Goal: Transaction & Acquisition: Purchase product/service

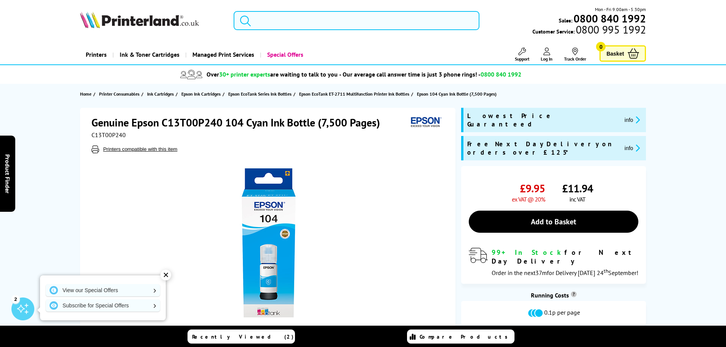
click at [259, 17] on input "search" at bounding box center [357, 20] width 246 height 19
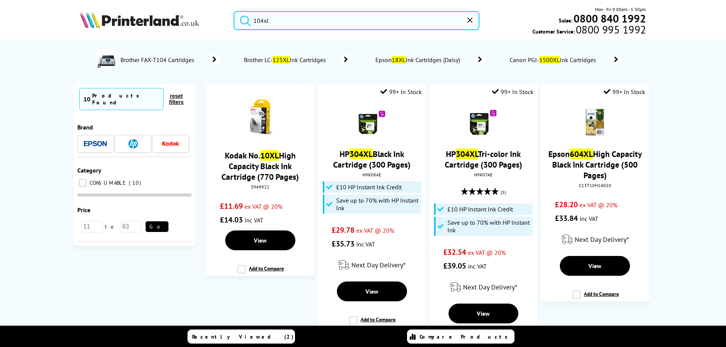
click at [280, 19] on input "104xl" at bounding box center [357, 20] width 246 height 19
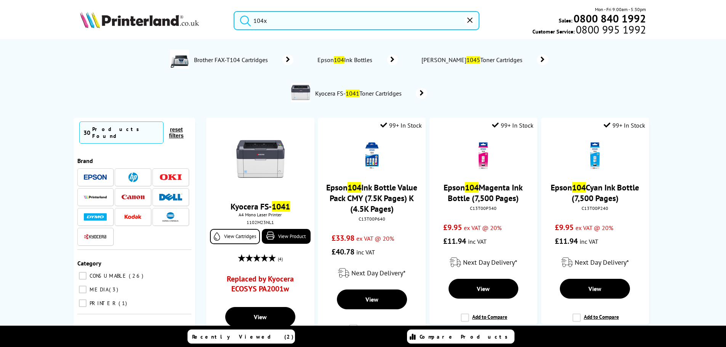
type input "104"
